Goal: Information Seeking & Learning: Learn about a topic

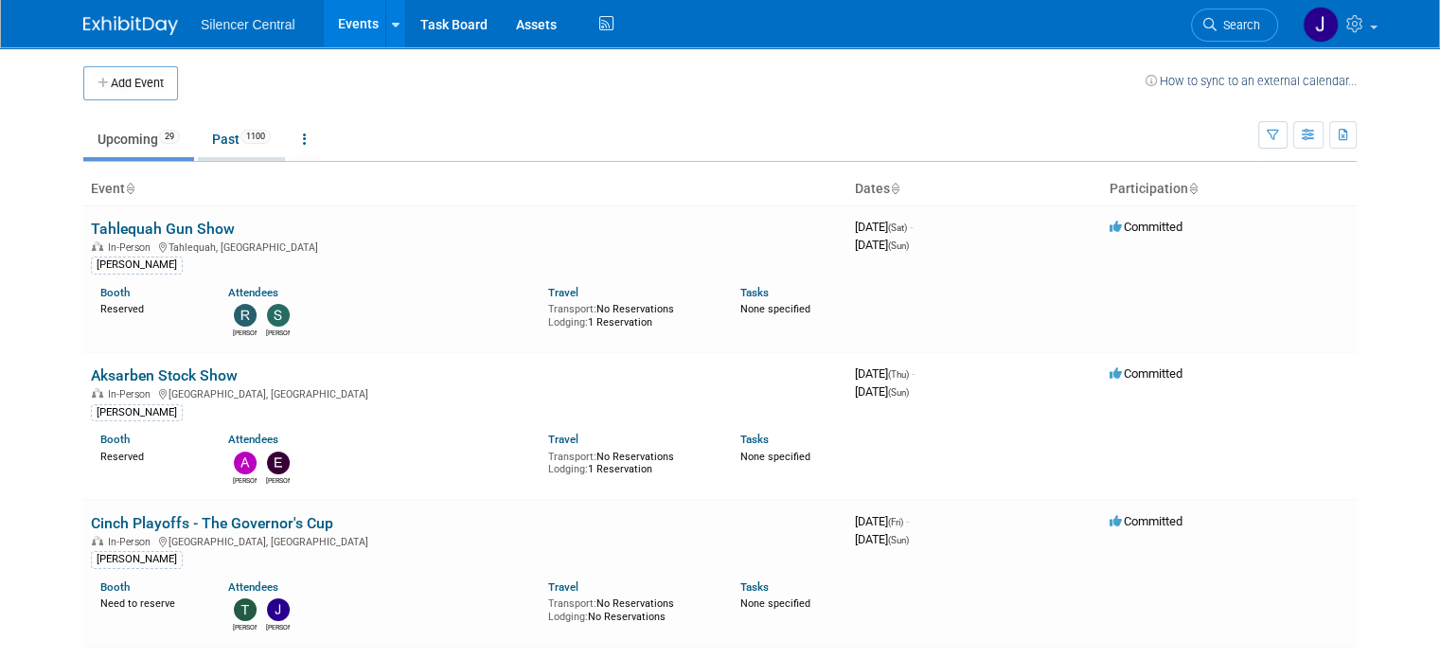
click at [206, 145] on link "Past 1100" at bounding box center [241, 139] width 87 height 36
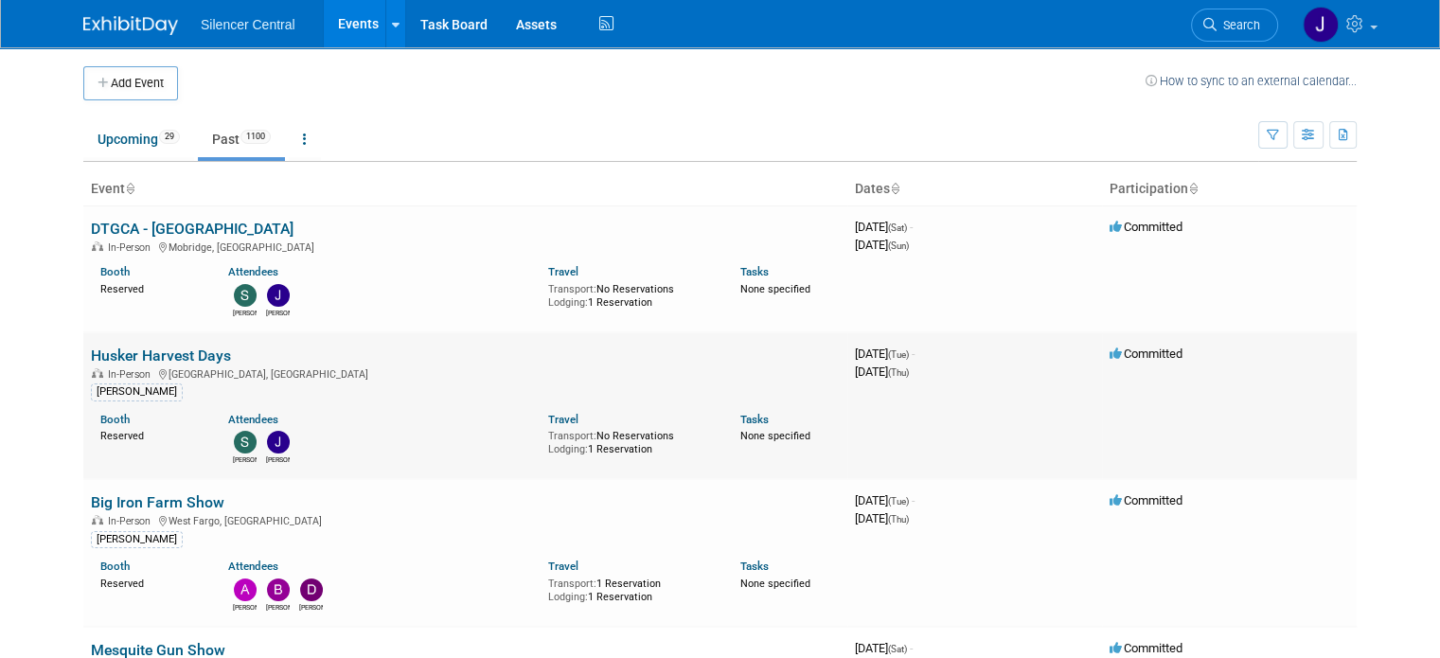
click at [165, 354] on link "Husker Harvest Days" at bounding box center [161, 355] width 140 height 18
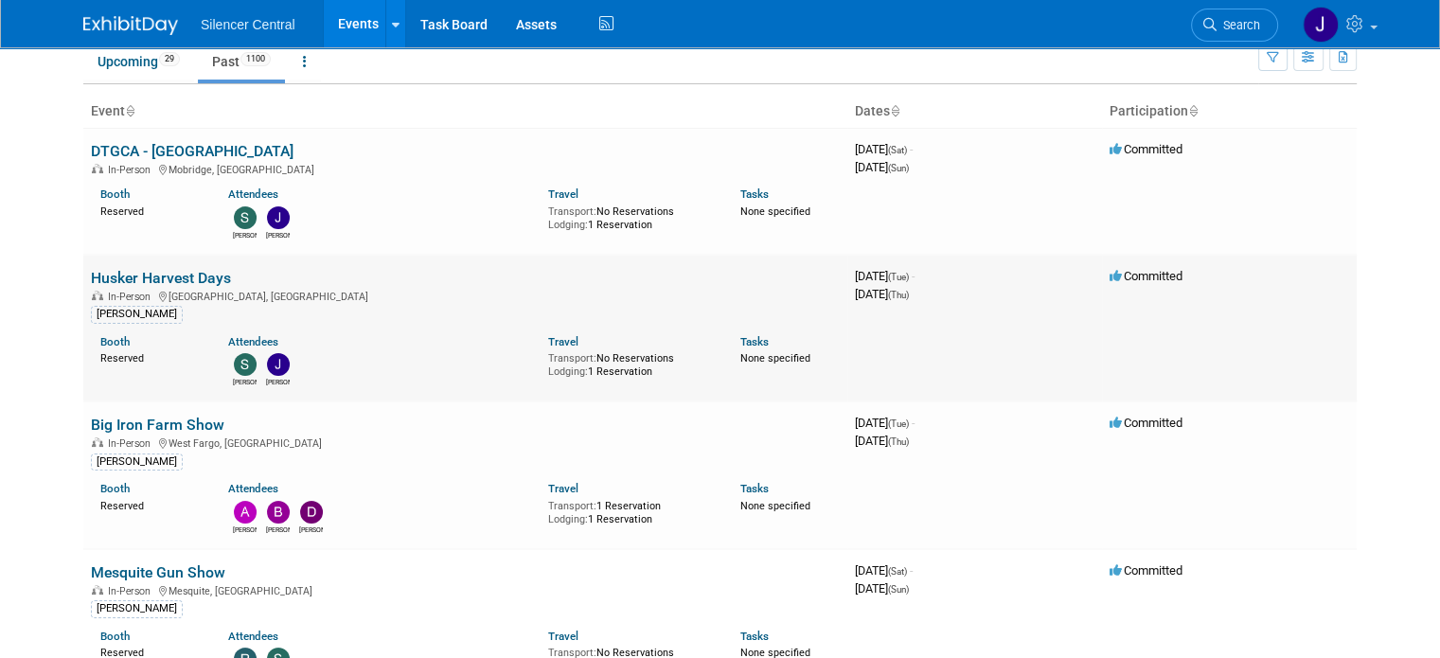
scroll to position [189, 0]
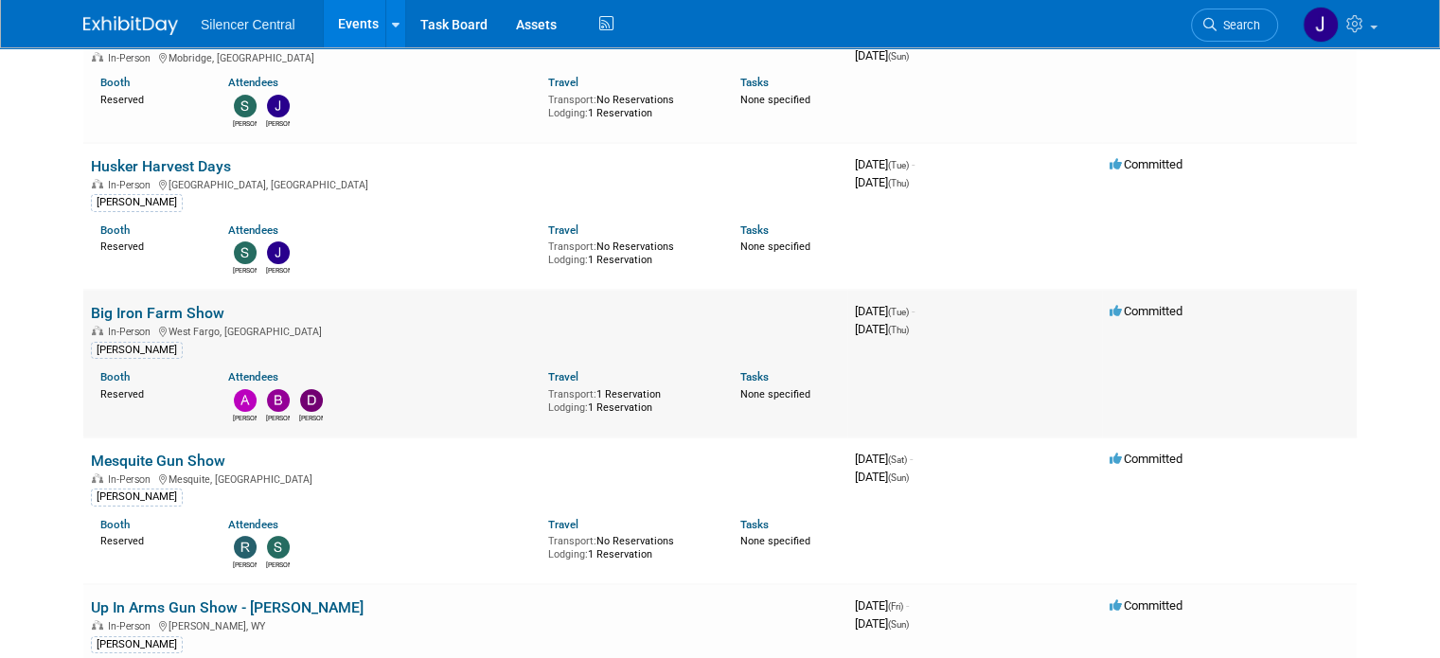
click at [168, 304] on link "Big Iron Farm Show" at bounding box center [157, 313] width 133 height 18
click at [157, 170] on link "Husker Harvest Days" at bounding box center [161, 166] width 140 height 18
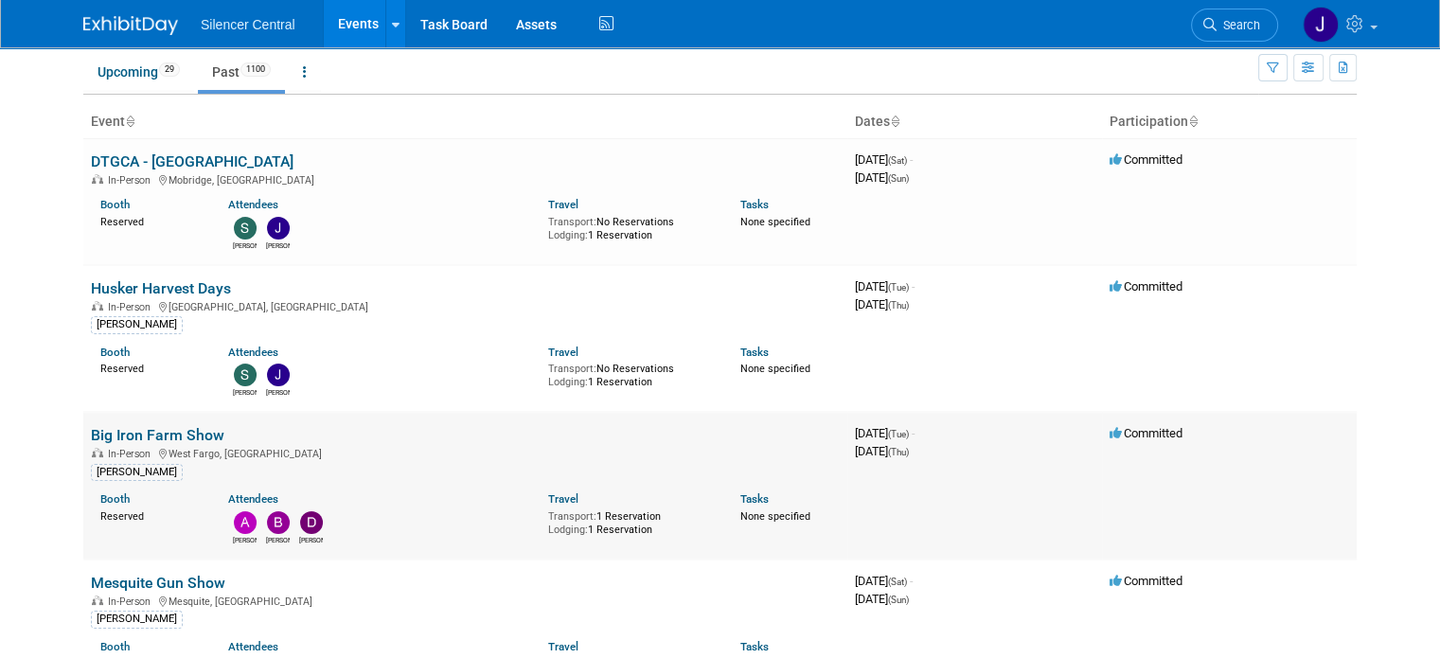
scroll to position [0, 0]
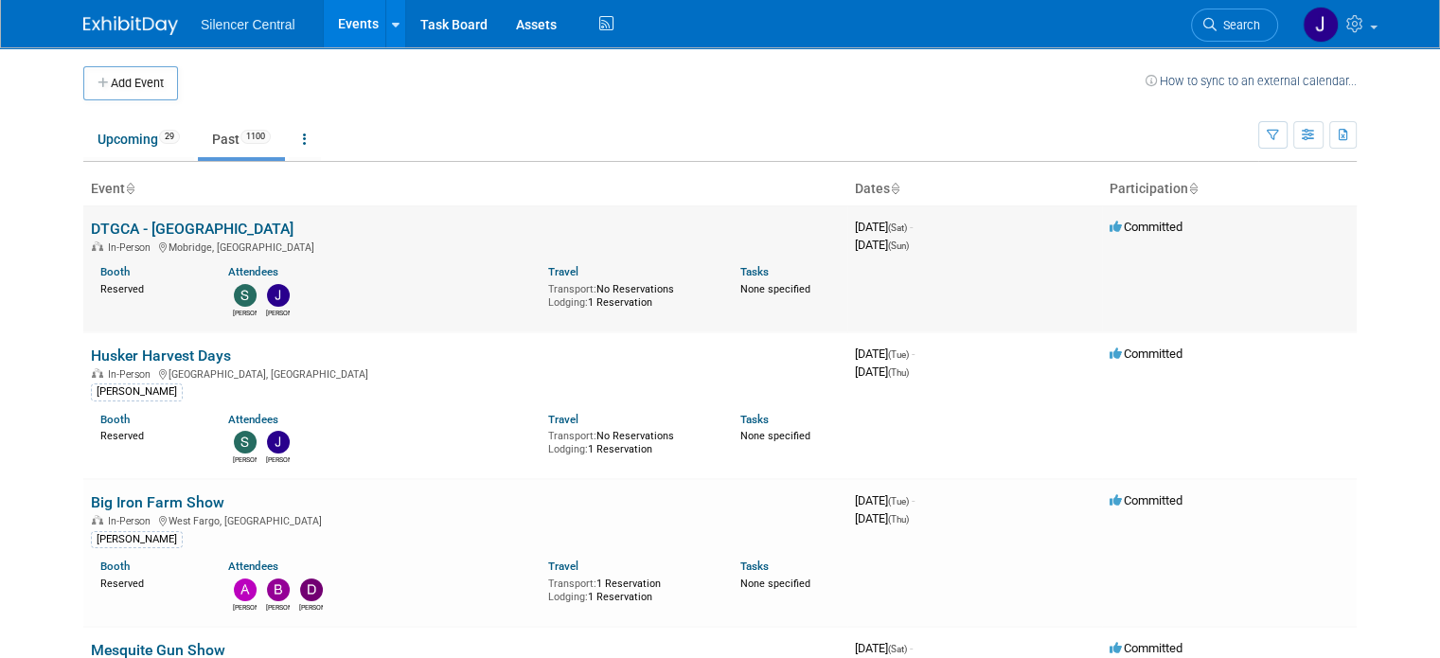
click at [153, 222] on link "DTGCA - [GEOGRAPHIC_DATA]" at bounding box center [192, 229] width 203 height 18
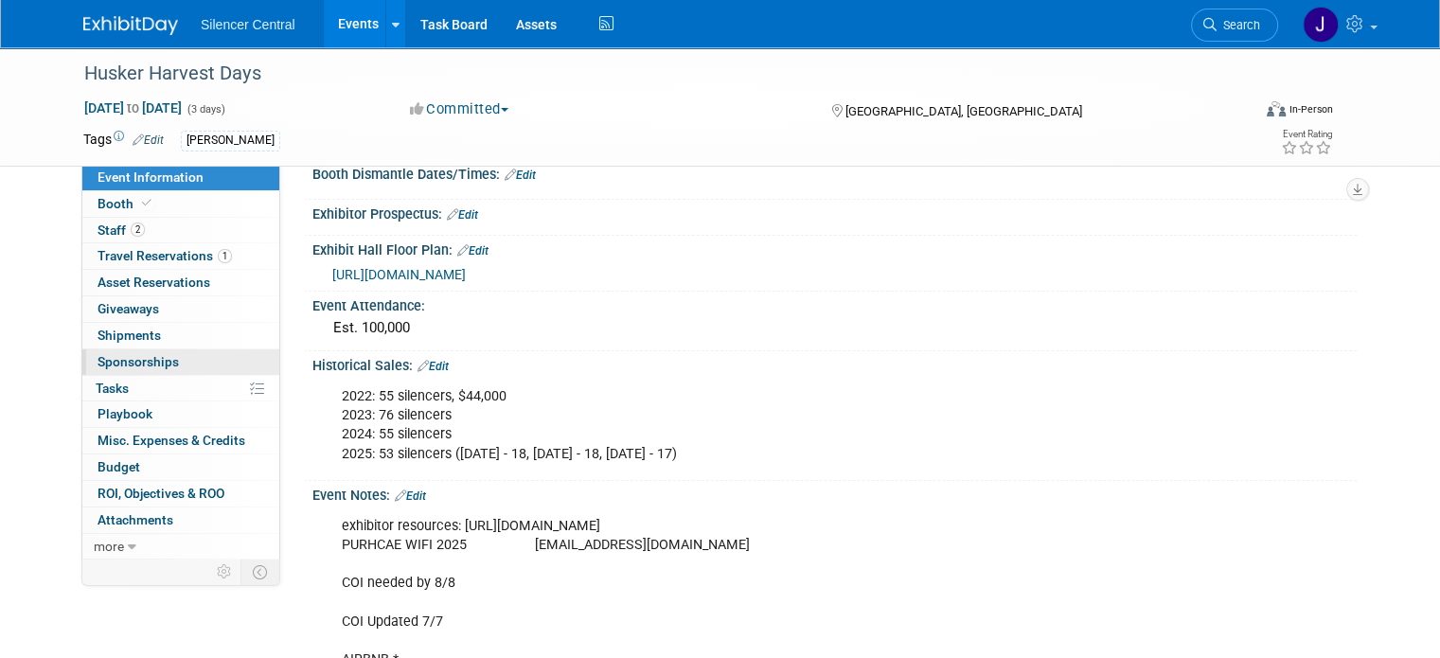
scroll to position [379, 0]
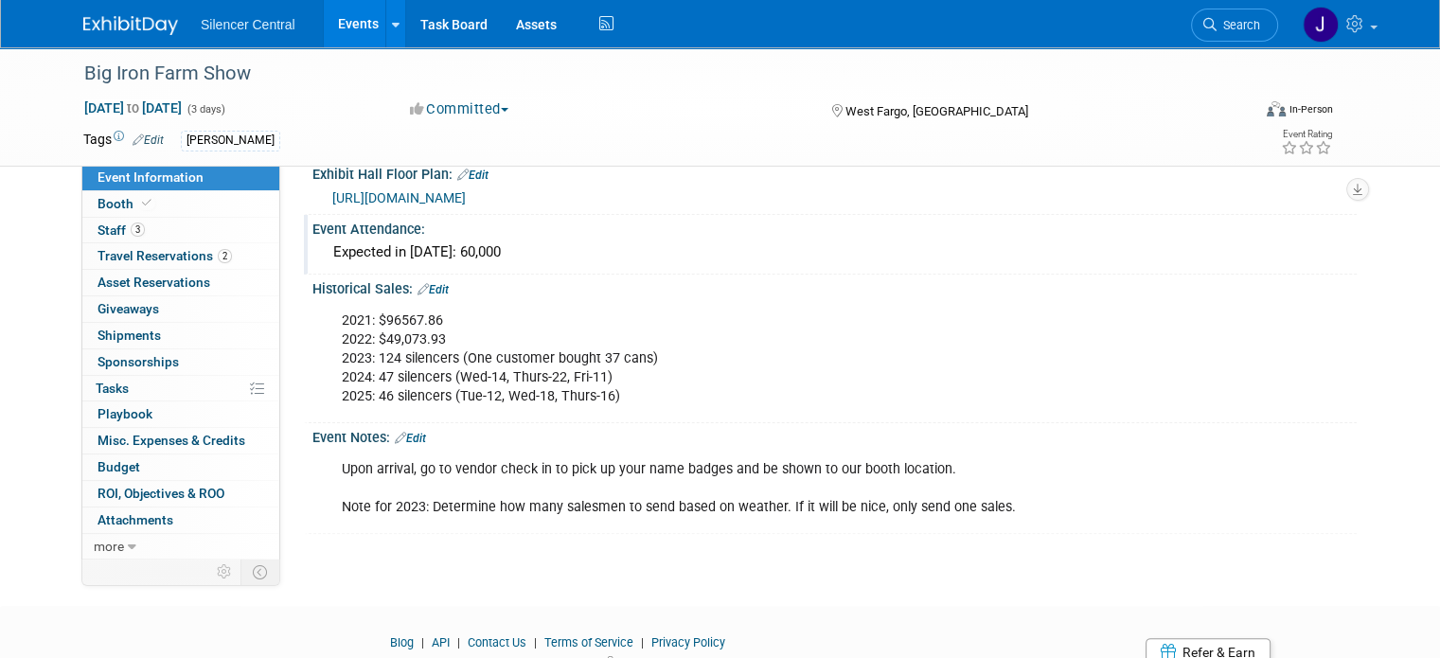
scroll to position [473, 0]
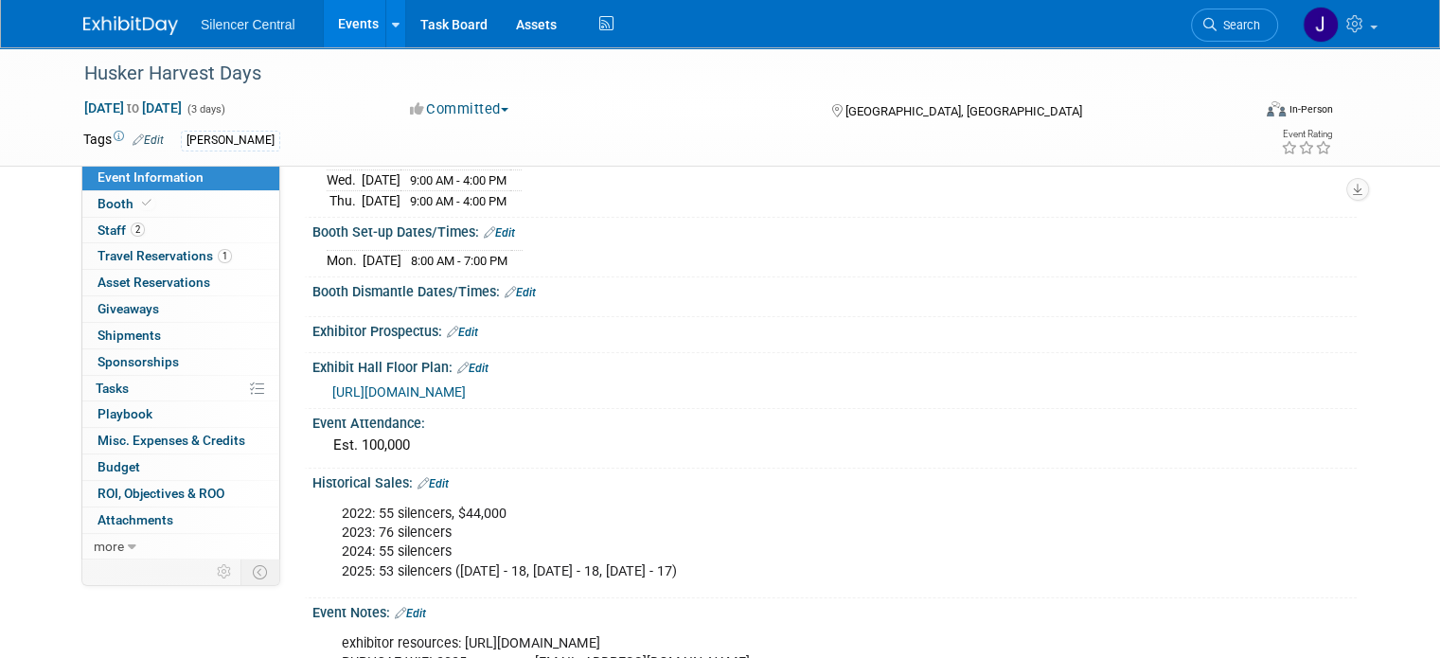
scroll to position [284, 0]
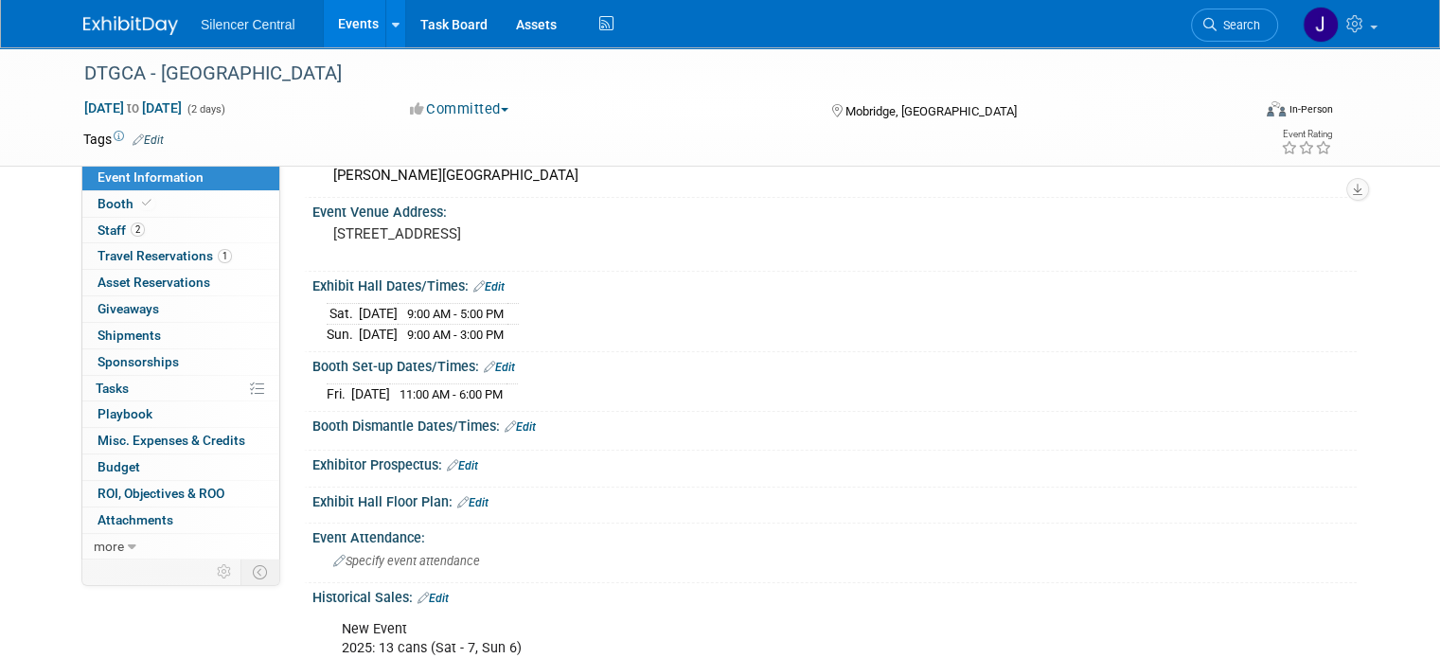
scroll to position [284, 0]
